Goal: Task Accomplishment & Management: Manage account settings

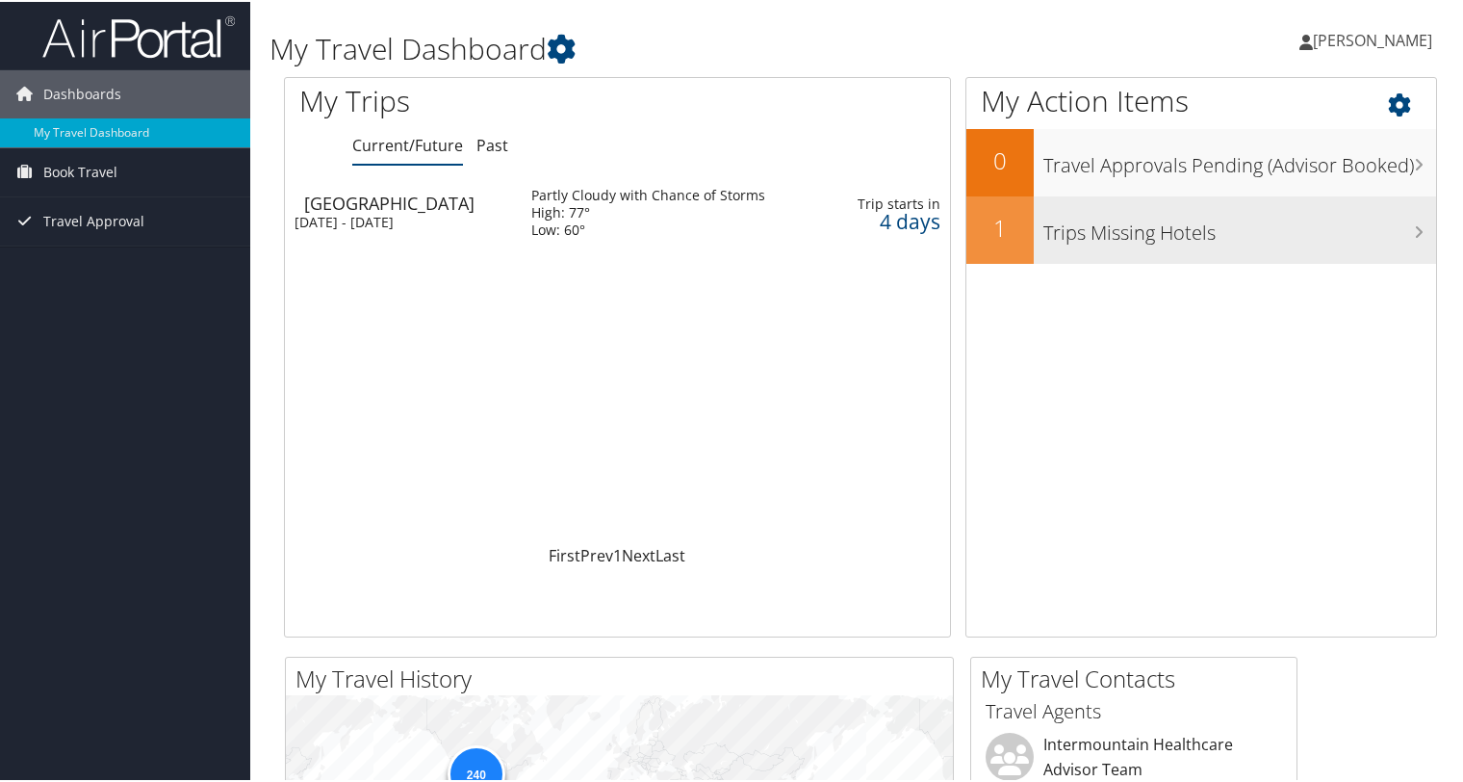
click at [1142, 225] on h3 "Trips Missing Hotels" at bounding box center [1240, 226] width 393 height 37
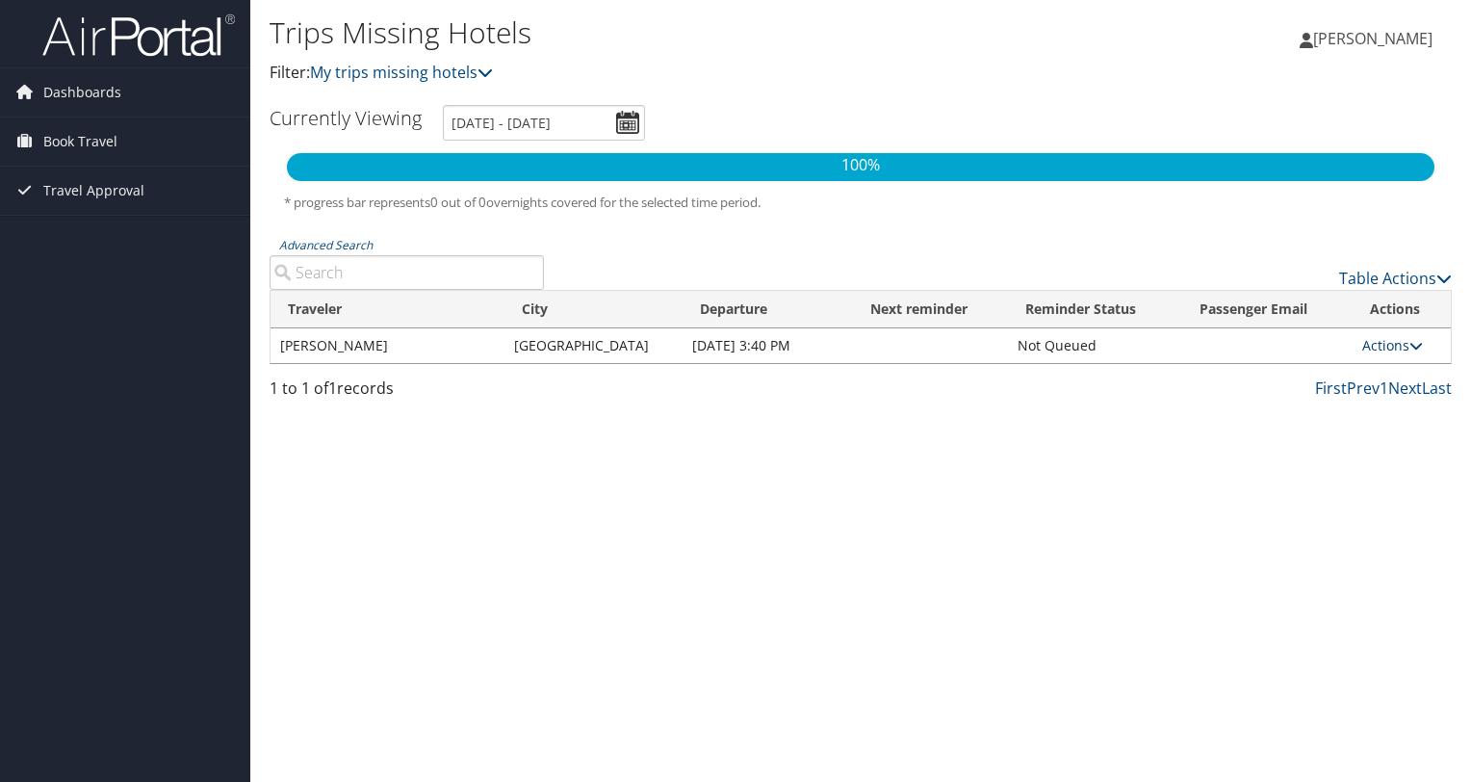
click at [1370, 345] on link "Actions" at bounding box center [1392, 345] width 61 height 18
click at [1349, 440] on link "Attach Hotel" at bounding box center [1346, 439] width 133 height 33
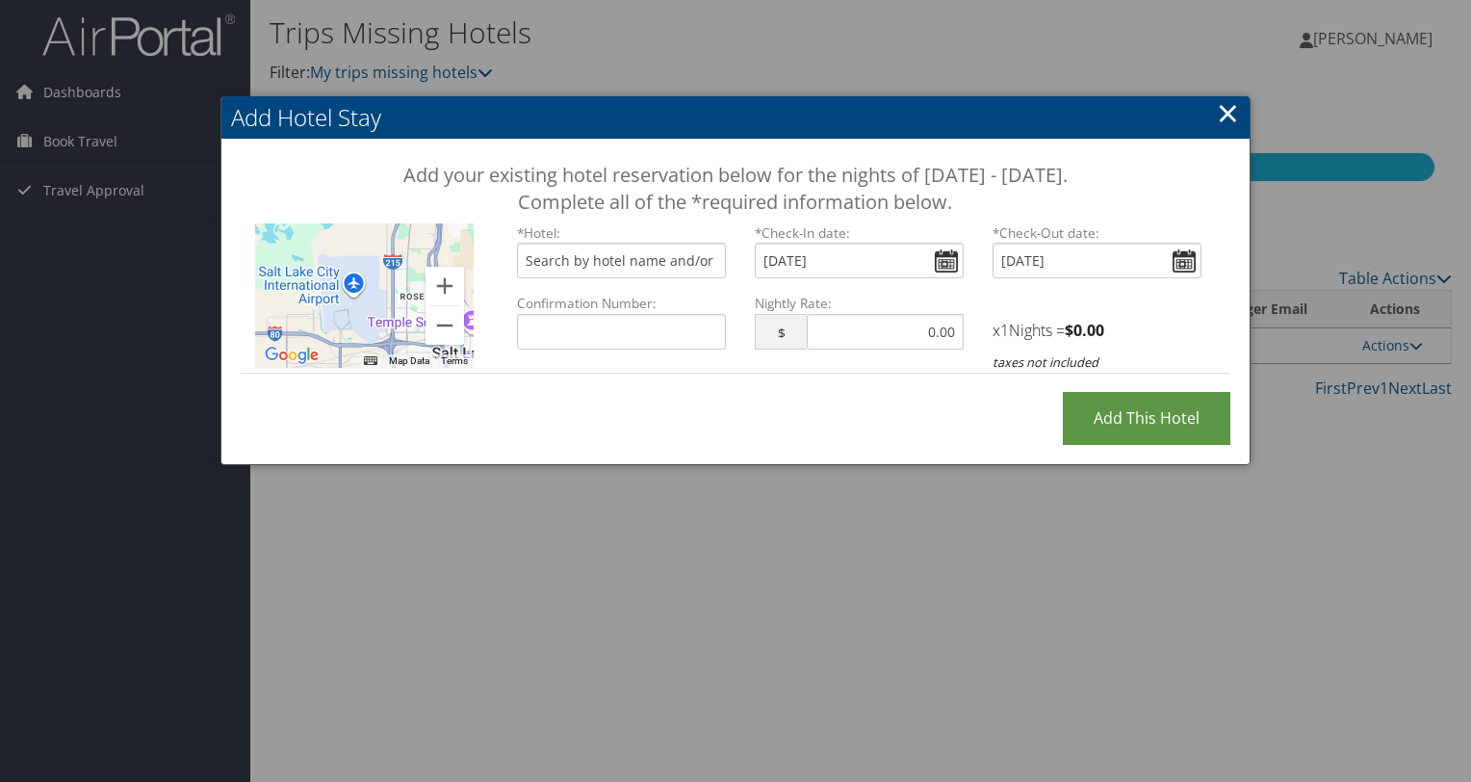
click at [1232, 115] on link "×" at bounding box center [1228, 112] width 22 height 39
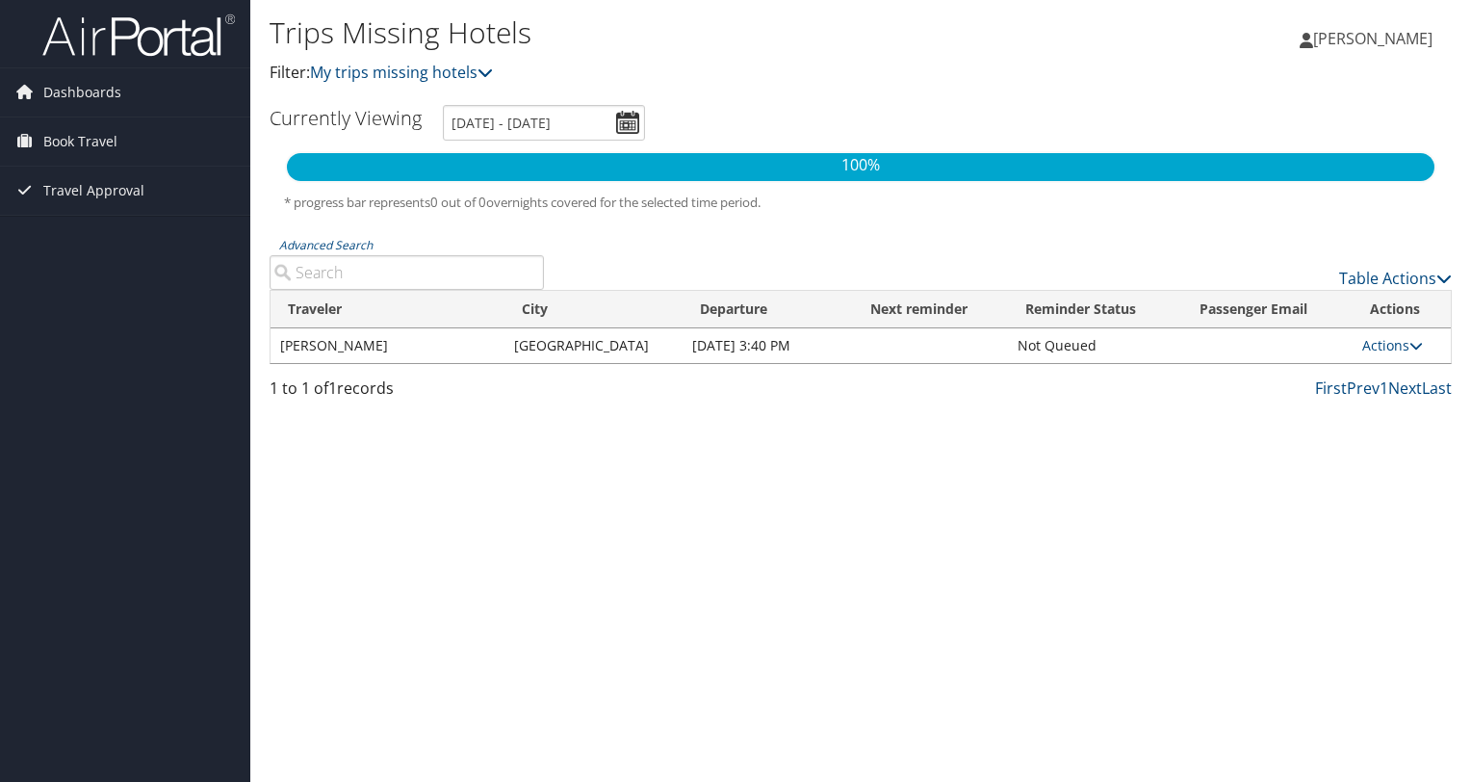
drag, startPoint x: 373, startPoint y: 362, endPoint x: 366, endPoint y: 351, distance: 12.6
click at [366, 351] on td "[PERSON_NAME]" at bounding box center [388, 345] width 234 height 35
click at [87, 85] on span "Dashboards" at bounding box center [82, 92] width 78 height 48
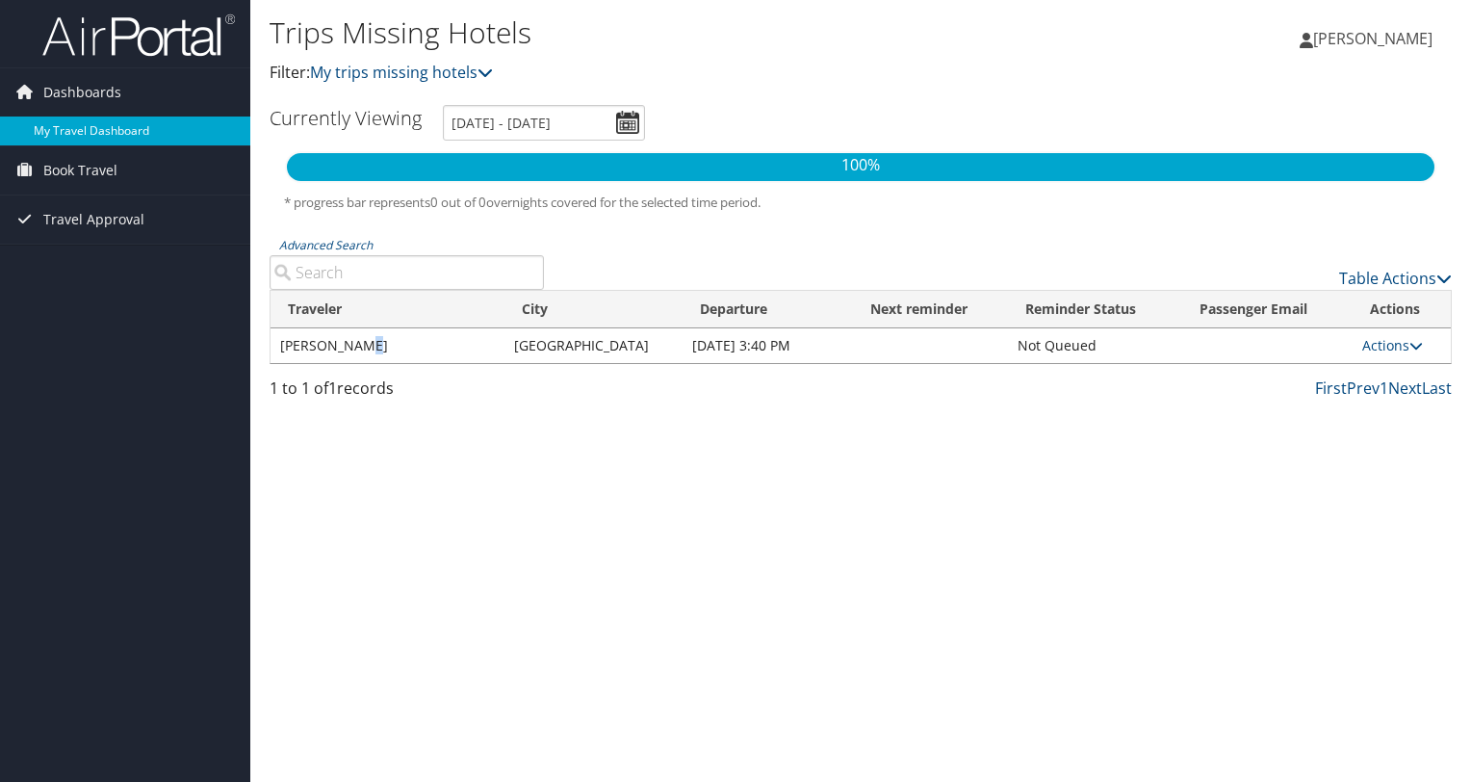
click at [74, 128] on link "My Travel Dashboard" at bounding box center [125, 130] width 250 height 29
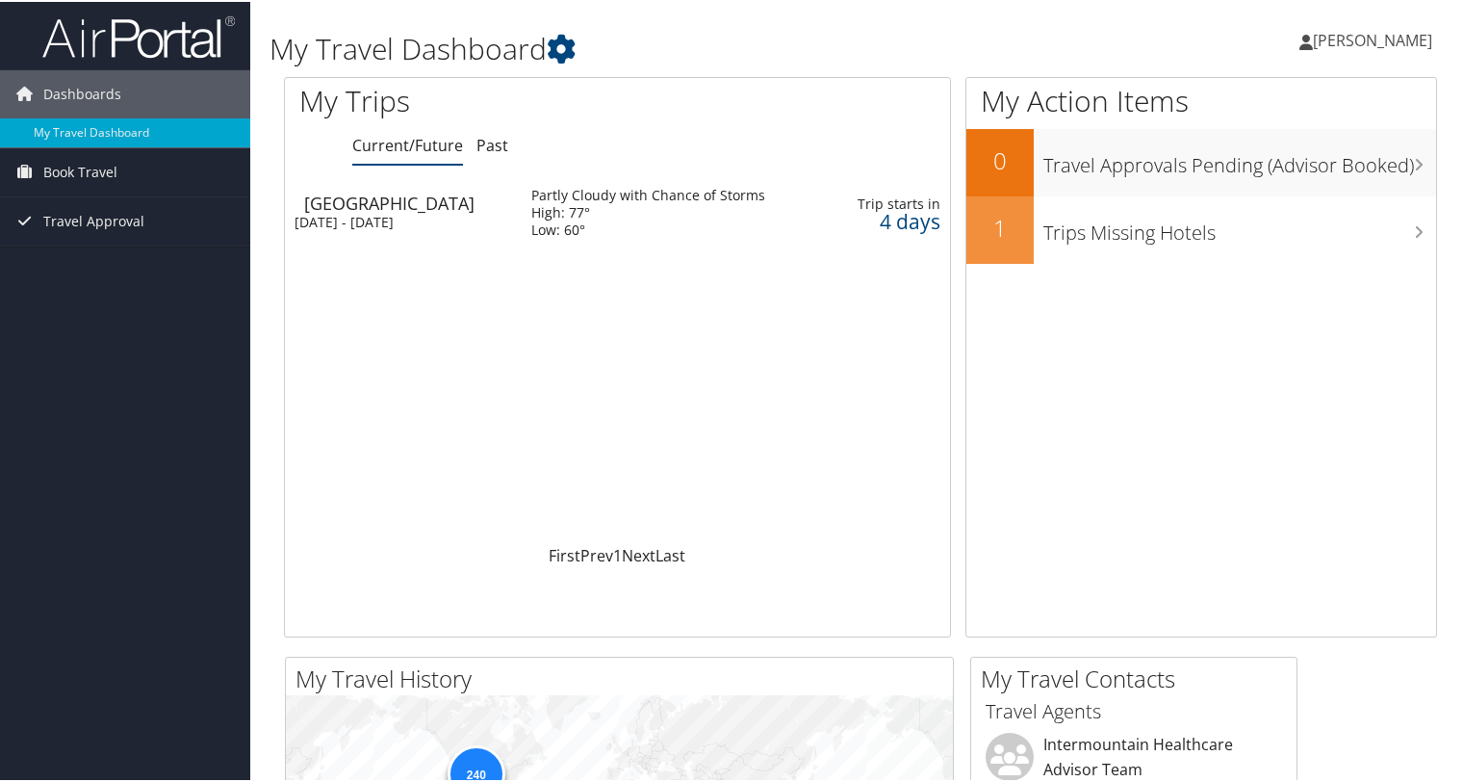
click at [355, 200] on div "[GEOGRAPHIC_DATA]" at bounding box center [408, 201] width 208 height 17
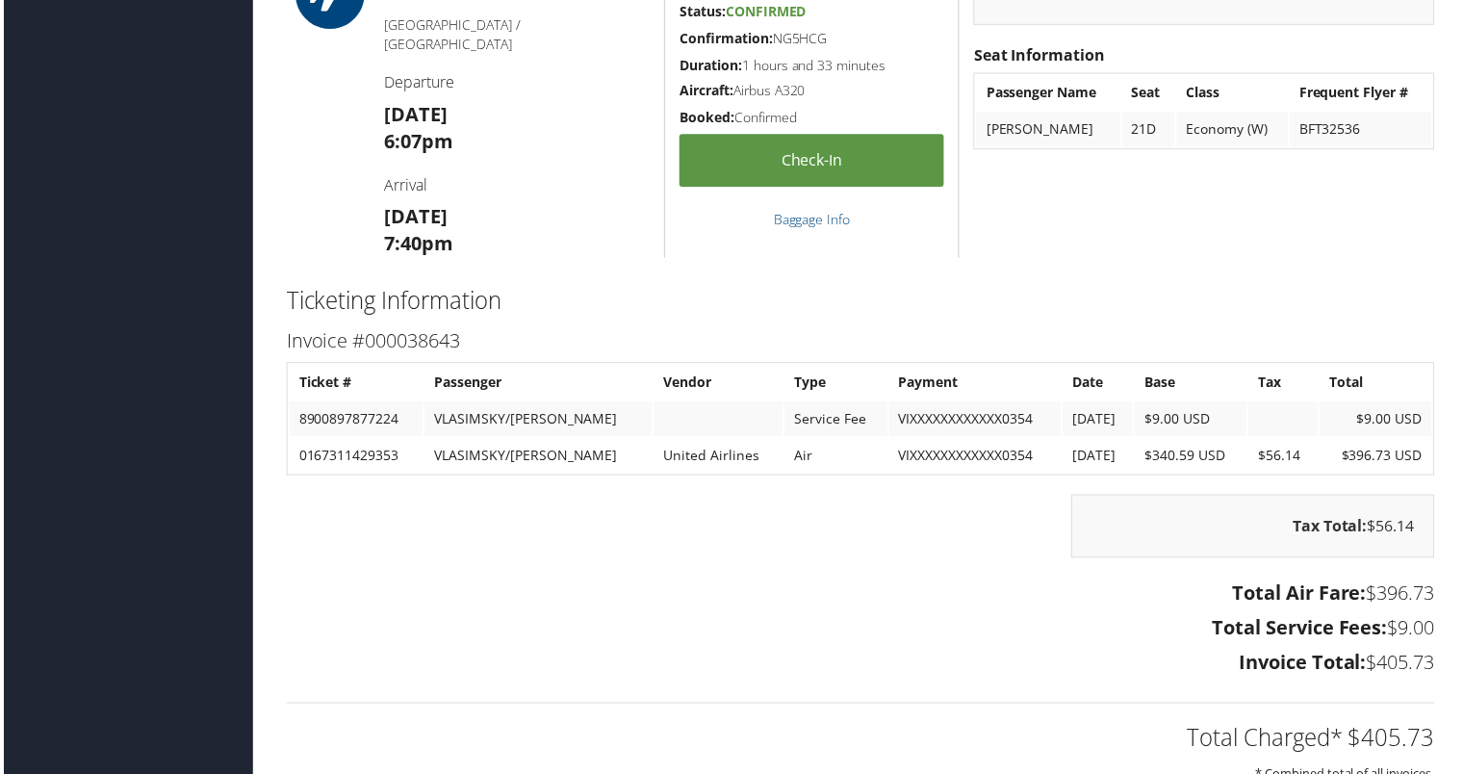
scroll to position [1152, 0]
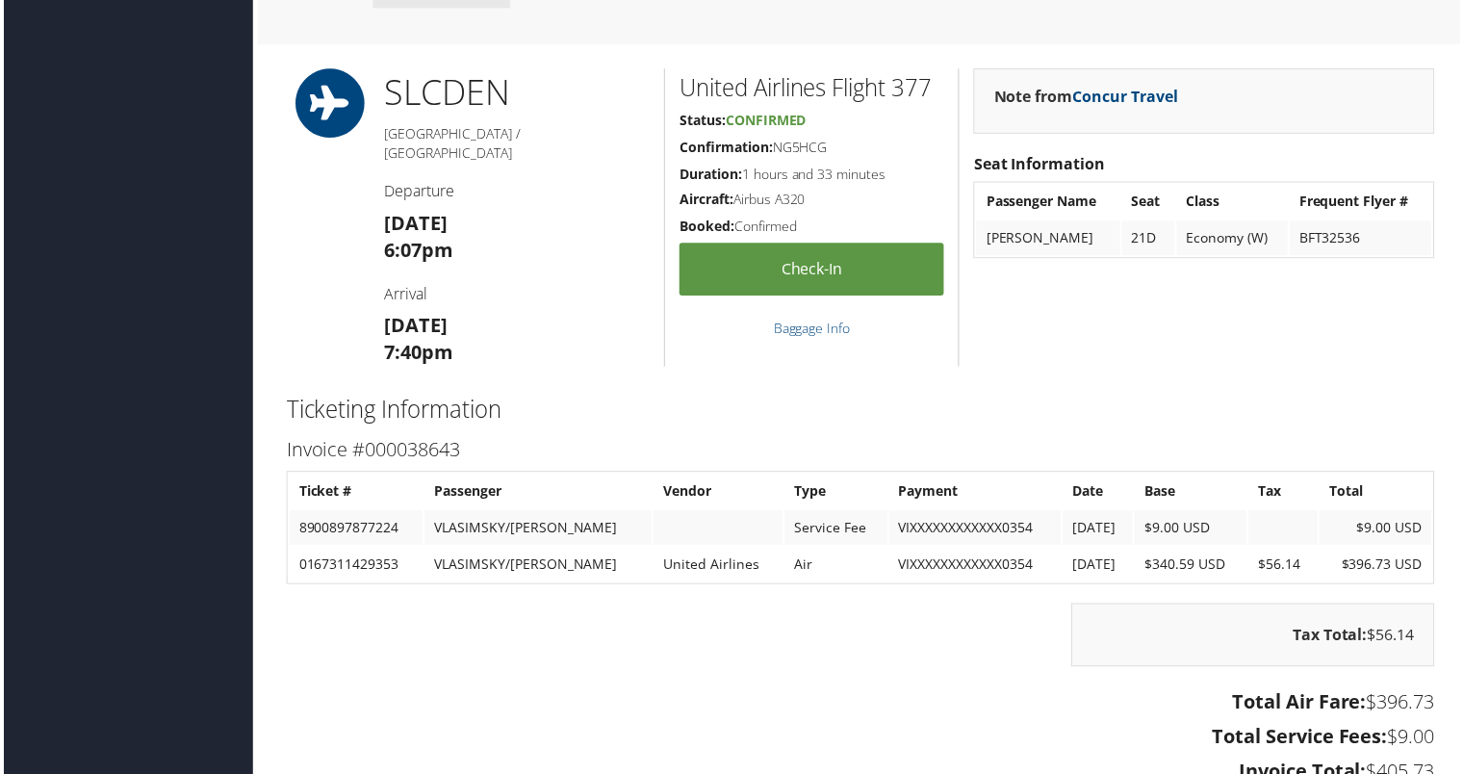
click at [712, 487] on th "Vendor" at bounding box center [718, 493] width 130 height 35
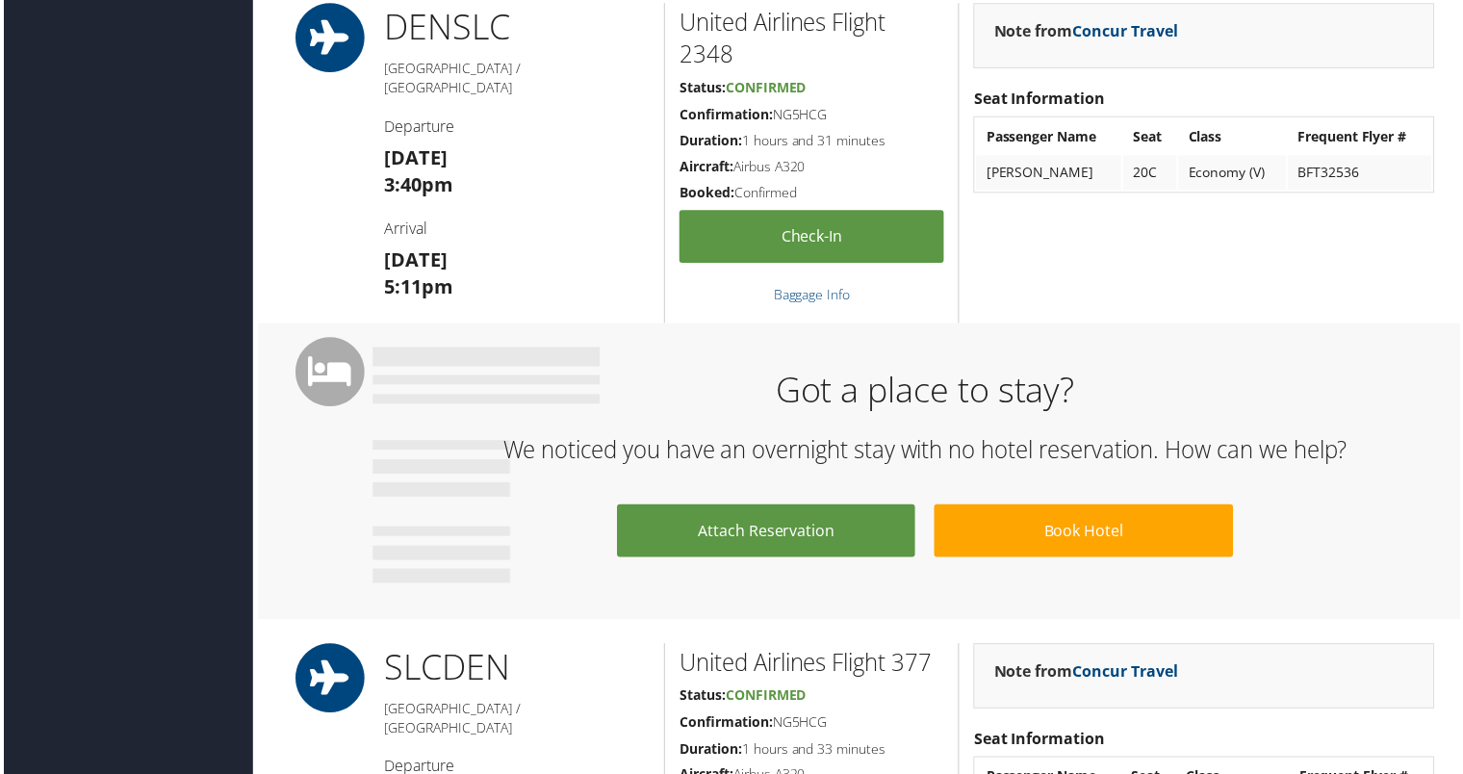
scroll to position [0, 0]
